Goal: Register for event/course

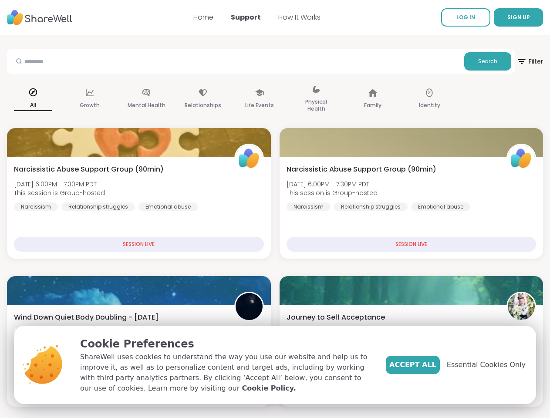
click at [508, 17] on span "SIGN UP" at bounding box center [519, 17] width 23 height 7
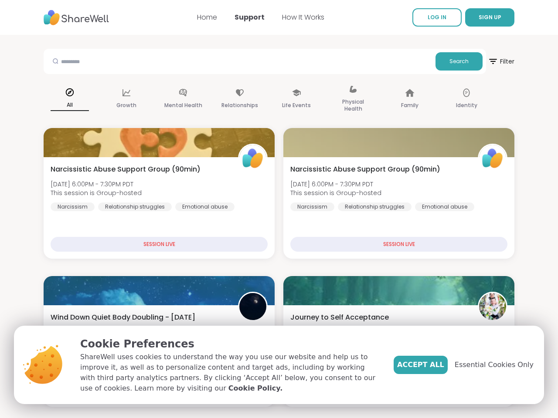
click at [493, 61] on span "Filter" at bounding box center [501, 61] width 27 height 21
click at [70, 99] on div "All" at bounding box center [70, 100] width 52 height 44
click at [126, 99] on div "Growth" at bounding box center [126, 100] width 52 height 44
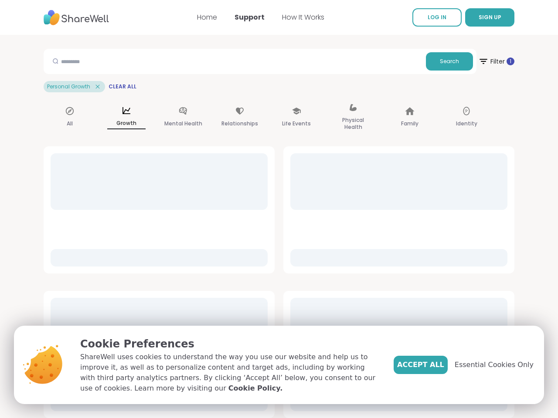
click at [183, 99] on div "Mental Health" at bounding box center [183, 118] width 52 height 44
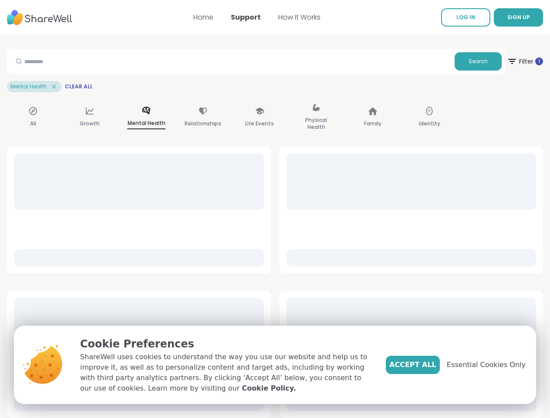
click at [229, 99] on div "Relationships" at bounding box center [203, 118] width 52 height 44
click at [286, 99] on div "Life Events" at bounding box center [260, 118] width 52 height 44
click at [343, 99] on div "Physical Health" at bounding box center [316, 118] width 52 height 44
